Goal: Task Accomplishment & Management: Complete application form

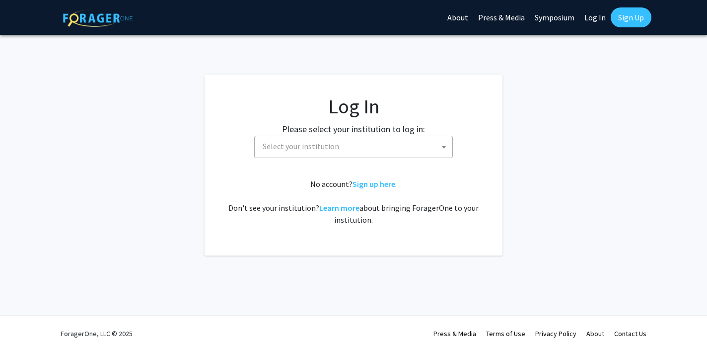
click at [272, 149] on span "Select your institution" at bounding box center [301, 146] width 77 height 10
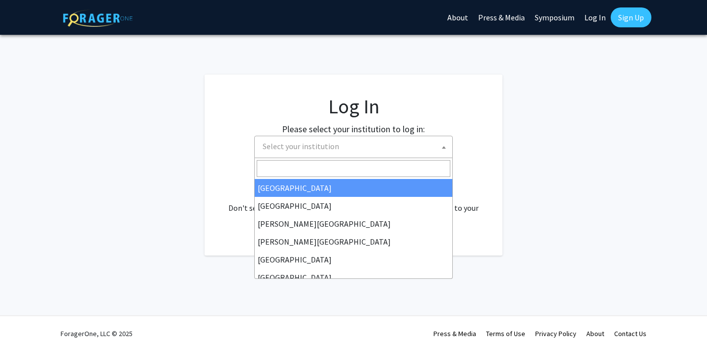
select select "34"
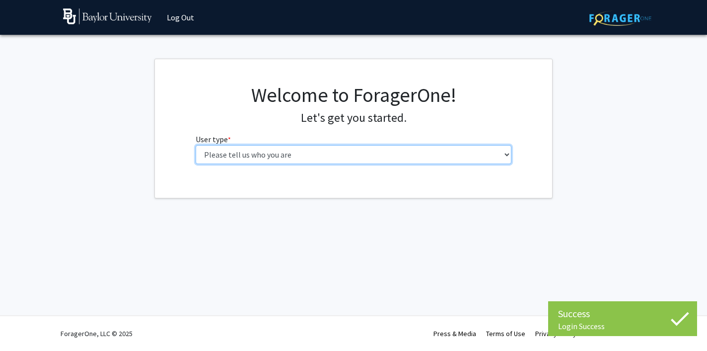
click at [322, 147] on select "Please tell us who you are Undergraduate Student Master's Student Doctoral Cand…" at bounding box center [354, 154] width 316 height 19
select select "1: undergrad"
click at [196, 145] on select "Please tell us who you are Undergraduate Student Master's Student Doctoral Cand…" at bounding box center [354, 154] width 316 height 19
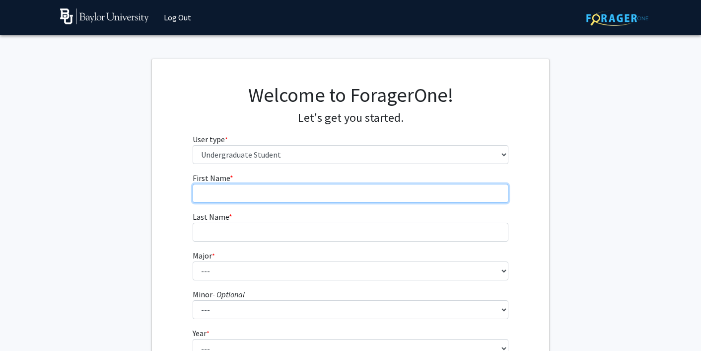
click at [371, 196] on input "First Name * required" at bounding box center [351, 193] width 316 height 19
type input "Aanchal"
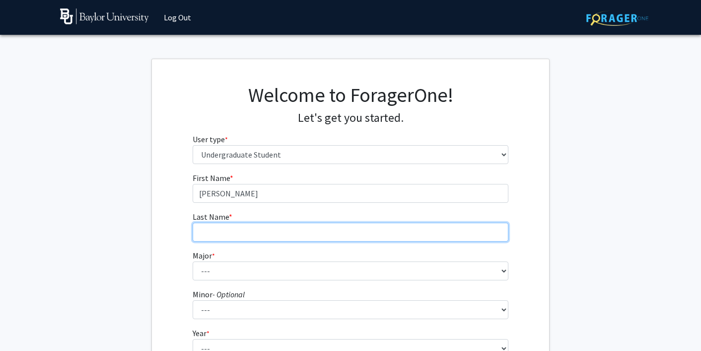
type input "Paidi"
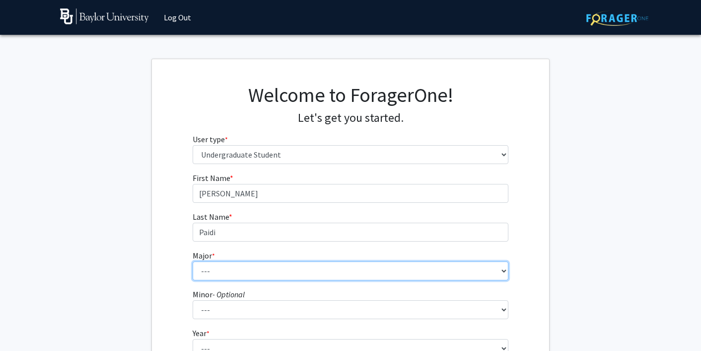
click at [246, 274] on select "--- Accounting American Studies Anthropology Apparel Design & Product Developme…" at bounding box center [351, 270] width 316 height 19
select select "64: 2729"
click at [193, 261] on select "--- Accounting American Studies Anthropology Apparel Design & Product Developme…" at bounding box center [351, 270] width 316 height 19
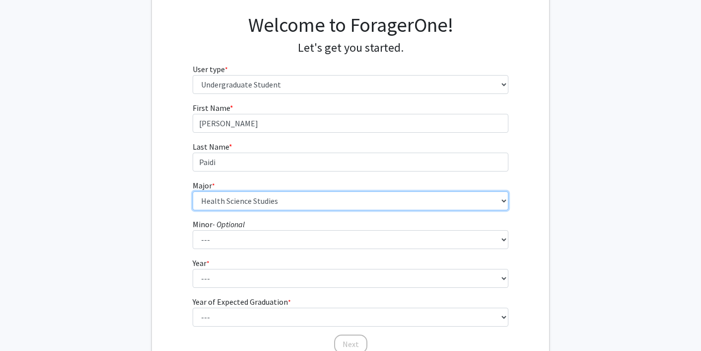
scroll to position [157, 0]
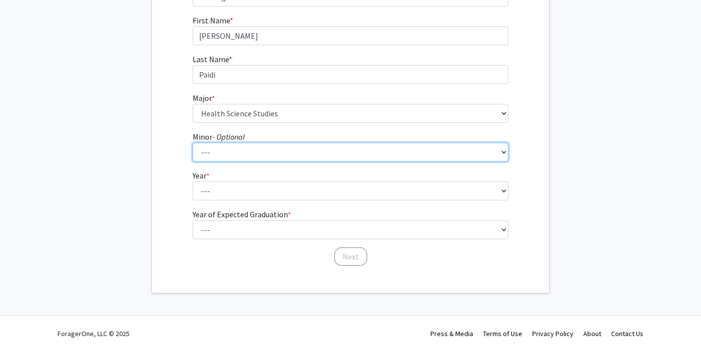
click at [226, 143] on select "--- Advertising American Sign Language American Studies Anthropology Apparel Me…" at bounding box center [351, 152] width 316 height 19
select select "69: 2132"
click at [193, 143] on select "--- Advertising American Sign Language American Studies Anthropology Apparel Me…" at bounding box center [351, 152] width 316 height 19
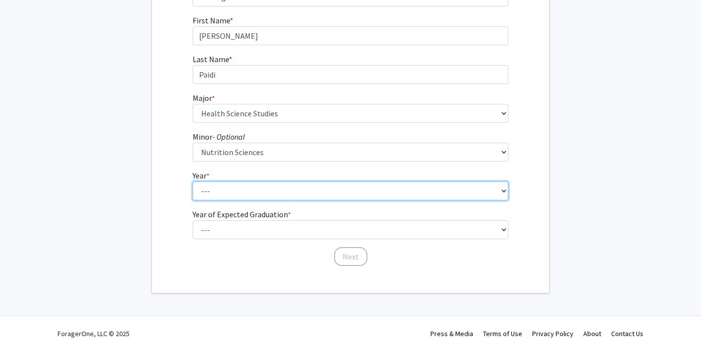
click at [215, 194] on select "--- First-year Sophomore Junior Senior Postbaccalaureate Certificate" at bounding box center [351, 190] width 316 height 19
select select "1: first-year"
click at [193, 181] on select "--- First-year Sophomore Junior Senior Postbaccalaureate Certificate" at bounding box center [351, 190] width 316 height 19
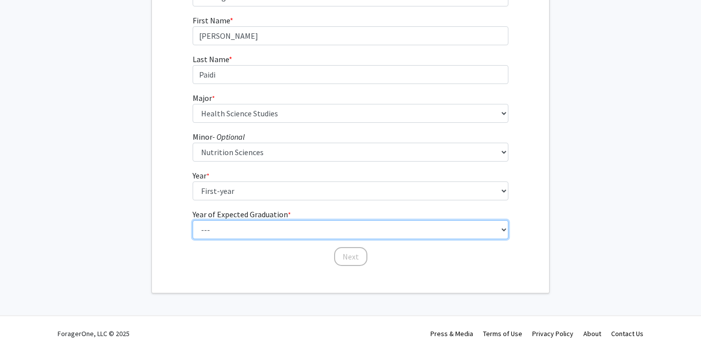
click at [219, 232] on select "--- 2025 2026 2027 2028 2029 2030 2031 2032 2033 2034" at bounding box center [351, 229] width 316 height 19
select select "5: 2029"
click at [193, 220] on select "--- 2025 2026 2027 2028 2029 2030 2031 2032 2033 2034" at bounding box center [351, 229] width 316 height 19
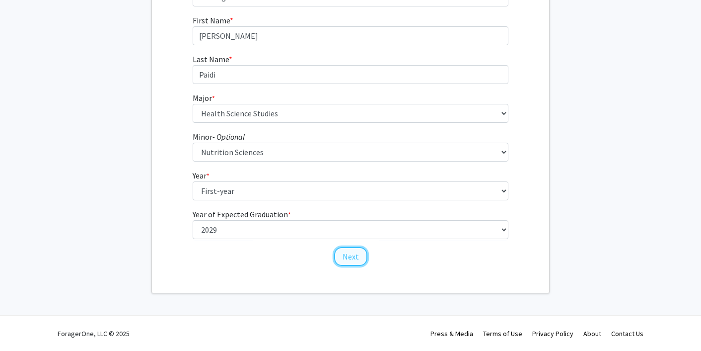
click at [349, 258] on button "Next" at bounding box center [350, 256] width 33 height 19
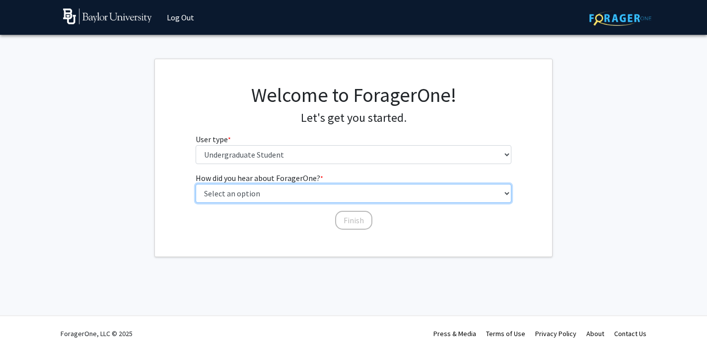
click at [326, 192] on select "Select an option Peer/student recommendation Faculty/staff recommendation Unive…" at bounding box center [354, 193] width 316 height 19
select select "3: university_website"
click at [196, 184] on select "Select an option Peer/student recommendation Faculty/staff recommendation Unive…" at bounding box center [354, 193] width 316 height 19
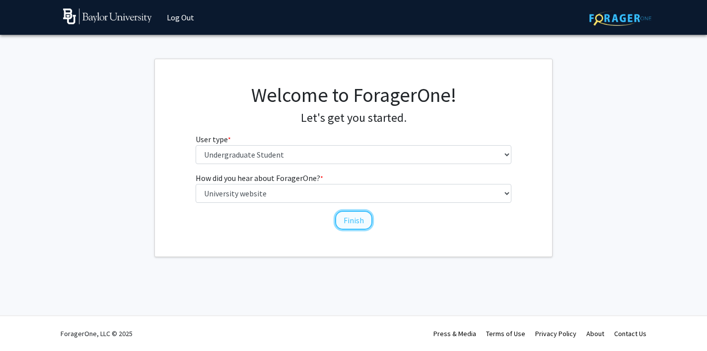
click at [352, 220] on button "Finish" at bounding box center [353, 220] width 37 height 19
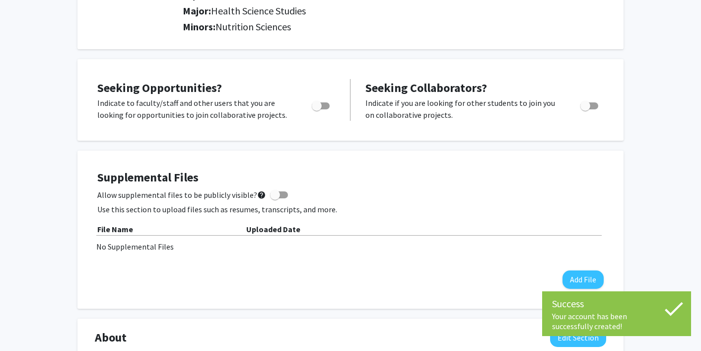
scroll to position [153, 0]
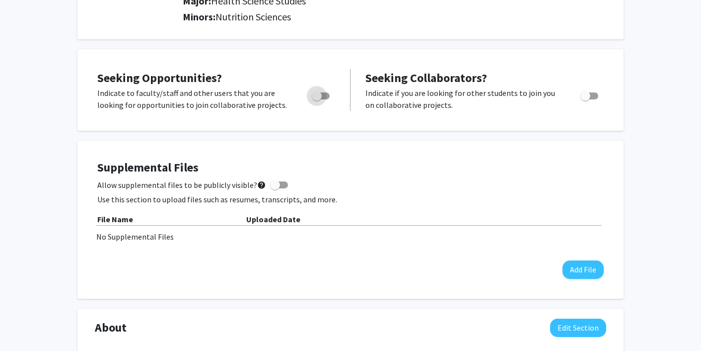
click at [326, 95] on span "Toggle" at bounding box center [321, 95] width 18 height 7
click at [317, 99] on input "Are you actively seeking opportunities?" at bounding box center [316, 99] width 0 height 0
checkbox input "true"
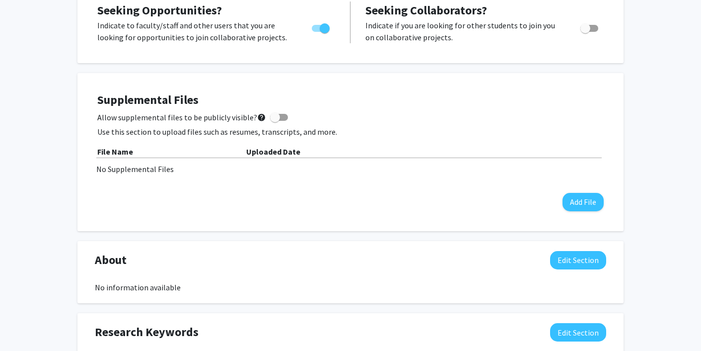
scroll to position [0, 0]
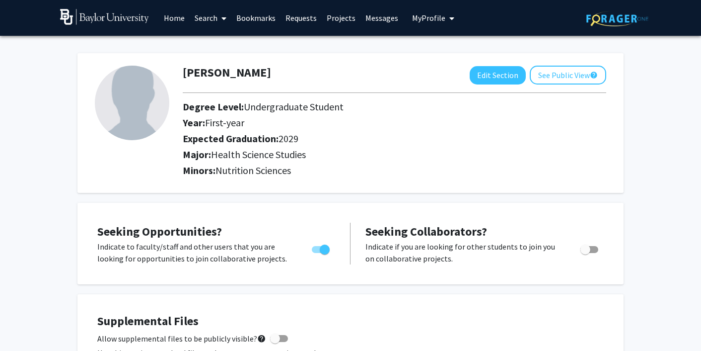
click at [205, 18] on link "Search" at bounding box center [211, 17] width 42 height 35
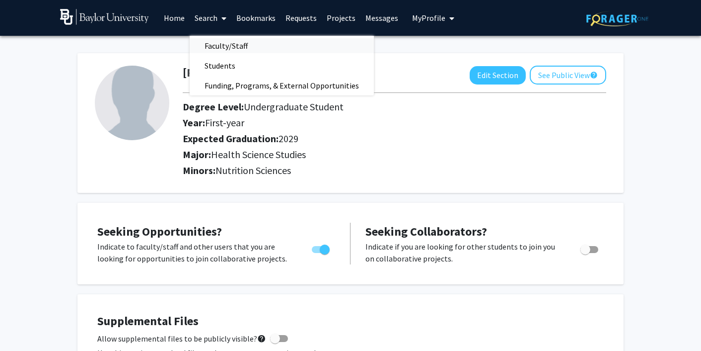
click at [224, 48] on span "Faculty/Staff" at bounding box center [226, 46] width 73 height 20
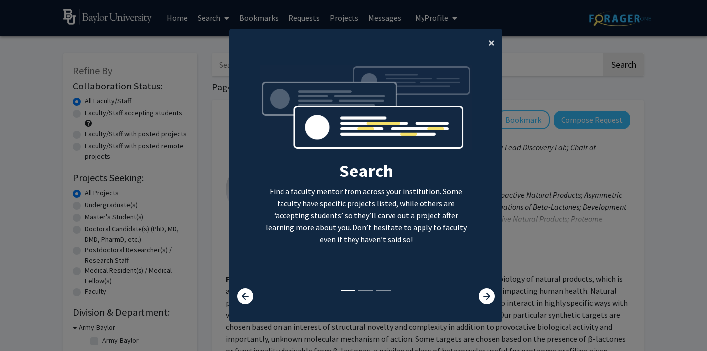
click at [489, 43] on span "×" at bounding box center [491, 42] width 6 height 15
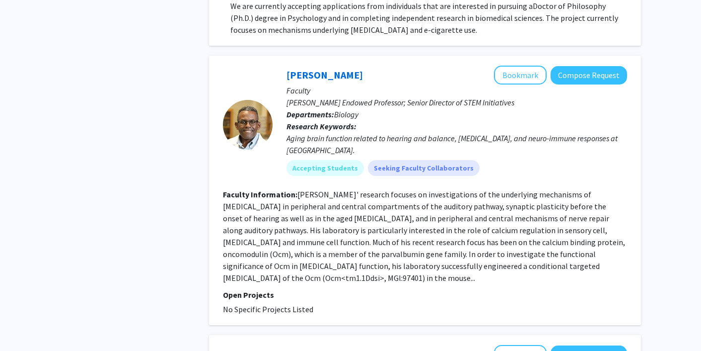
scroll to position [1498, 0]
